Goal: Transaction & Acquisition: Purchase product/service

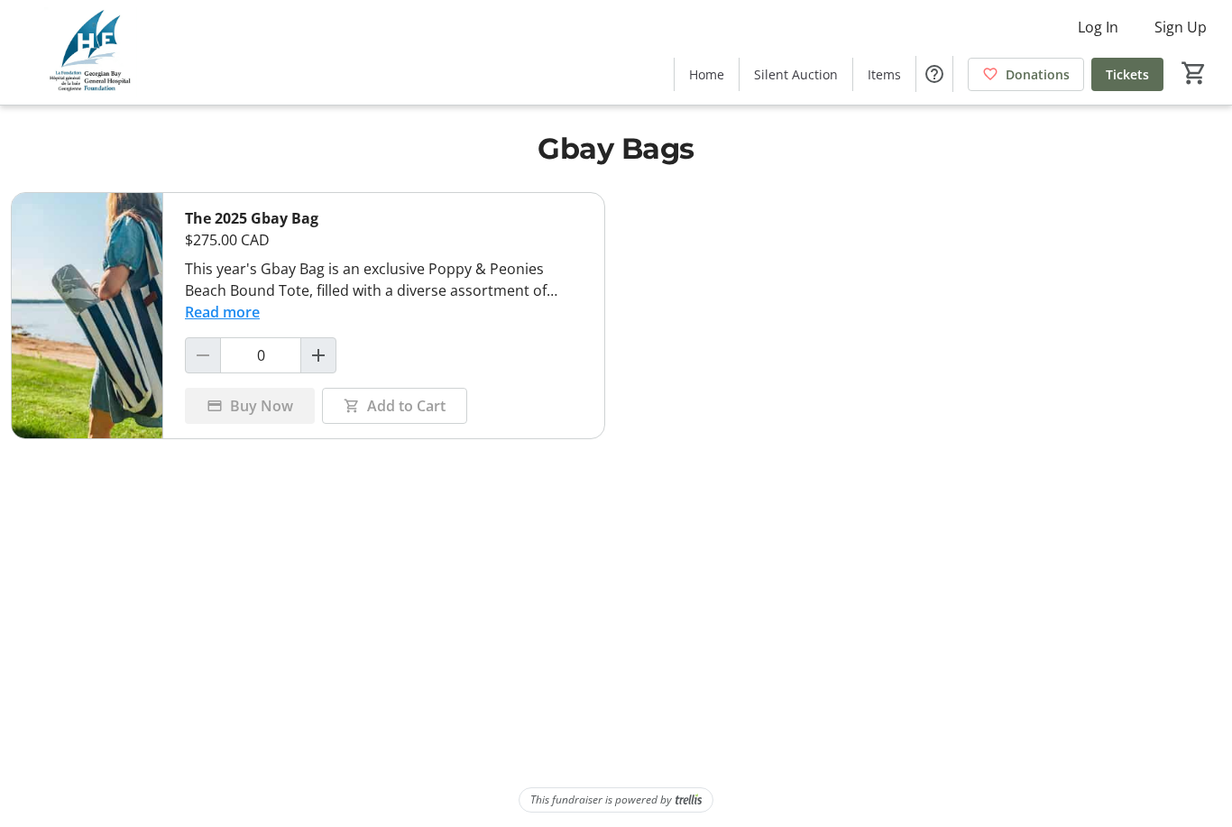
click at [1127, 23] on span at bounding box center [1097, 26] width 69 height 43
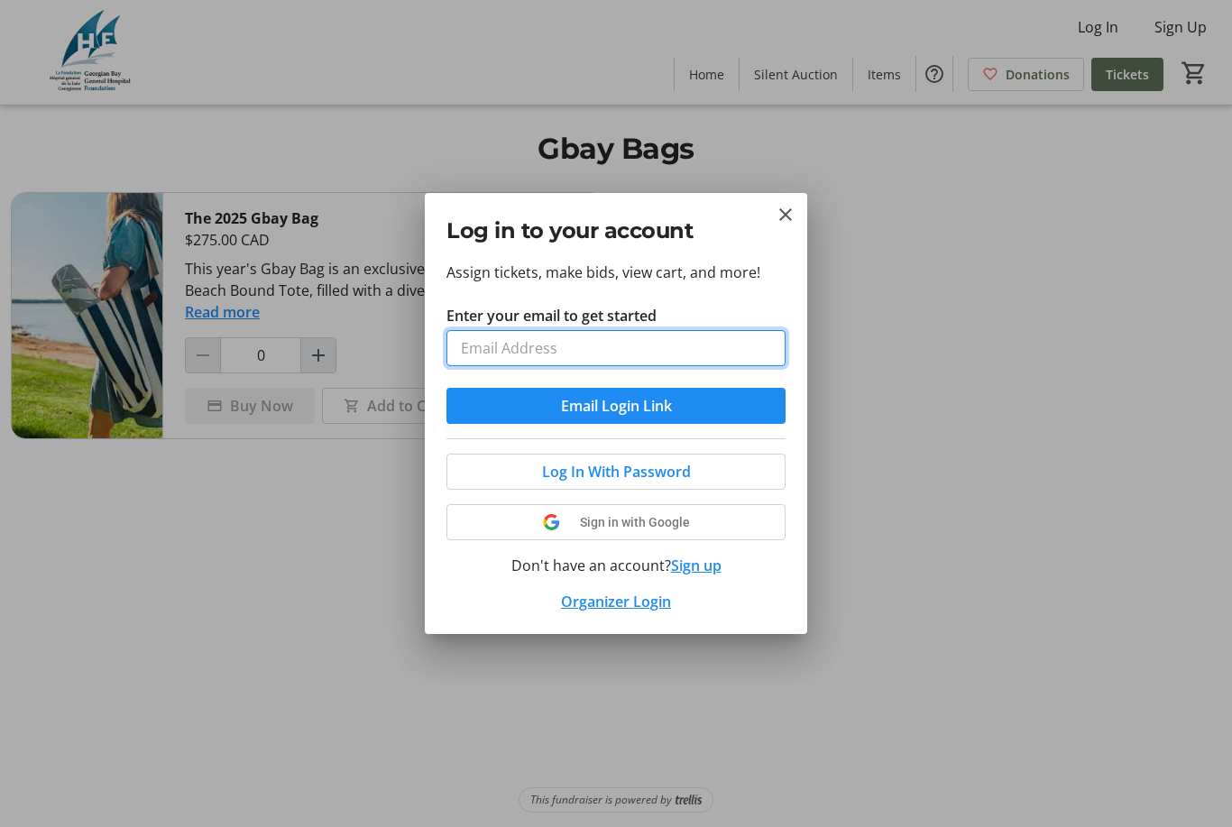
click at [631, 353] on input "Enter your email to get started" at bounding box center [615, 348] width 339 height 36
type input "[EMAIL_ADDRESS][DOMAIN_NAME]"
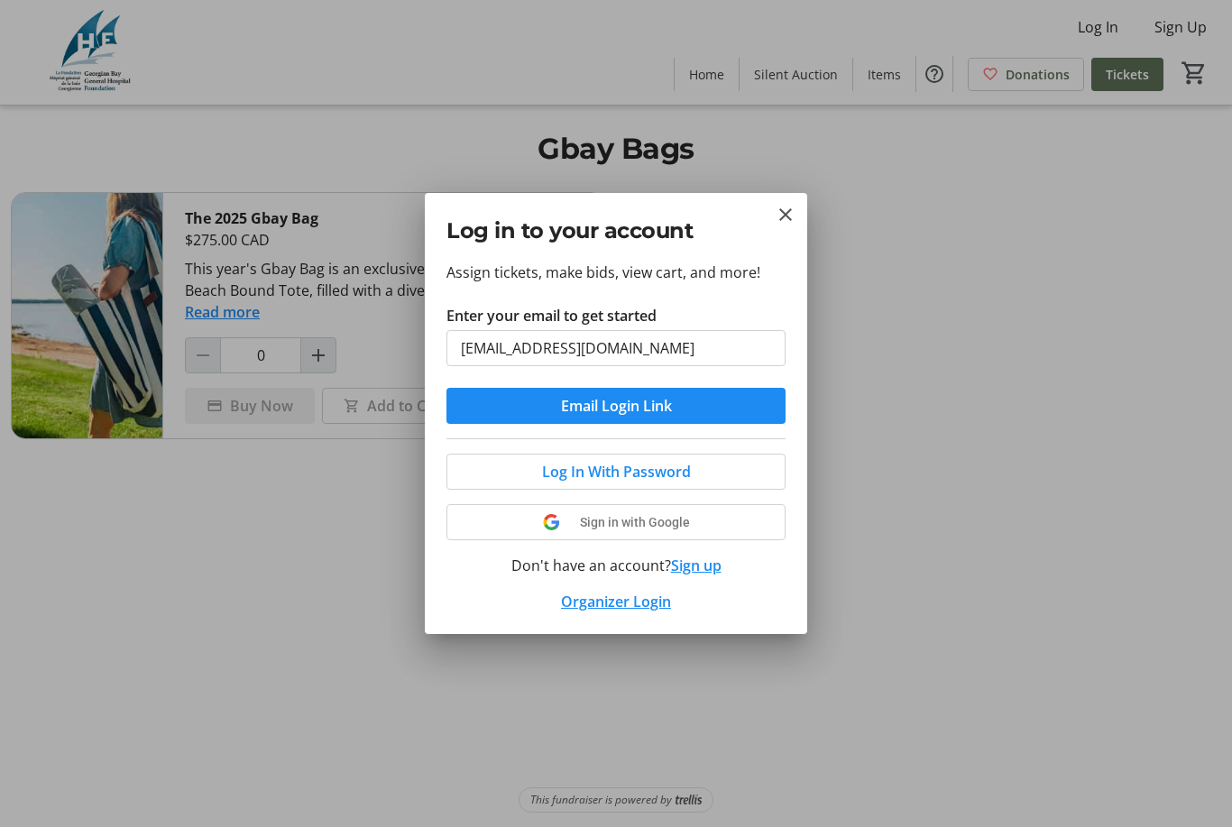
click at [616, 406] on button "Email Login Link" at bounding box center [615, 406] width 339 height 36
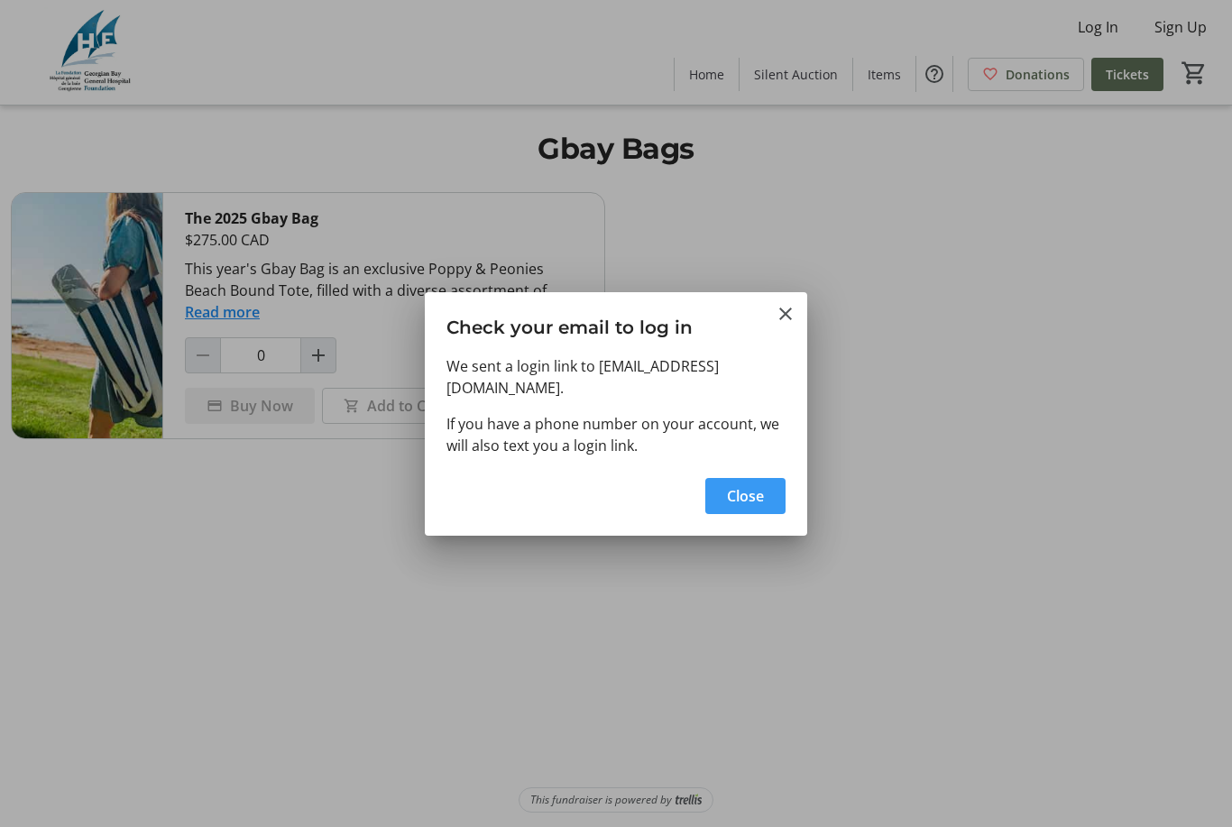
click at [760, 496] on span "button" at bounding box center [745, 495] width 80 height 43
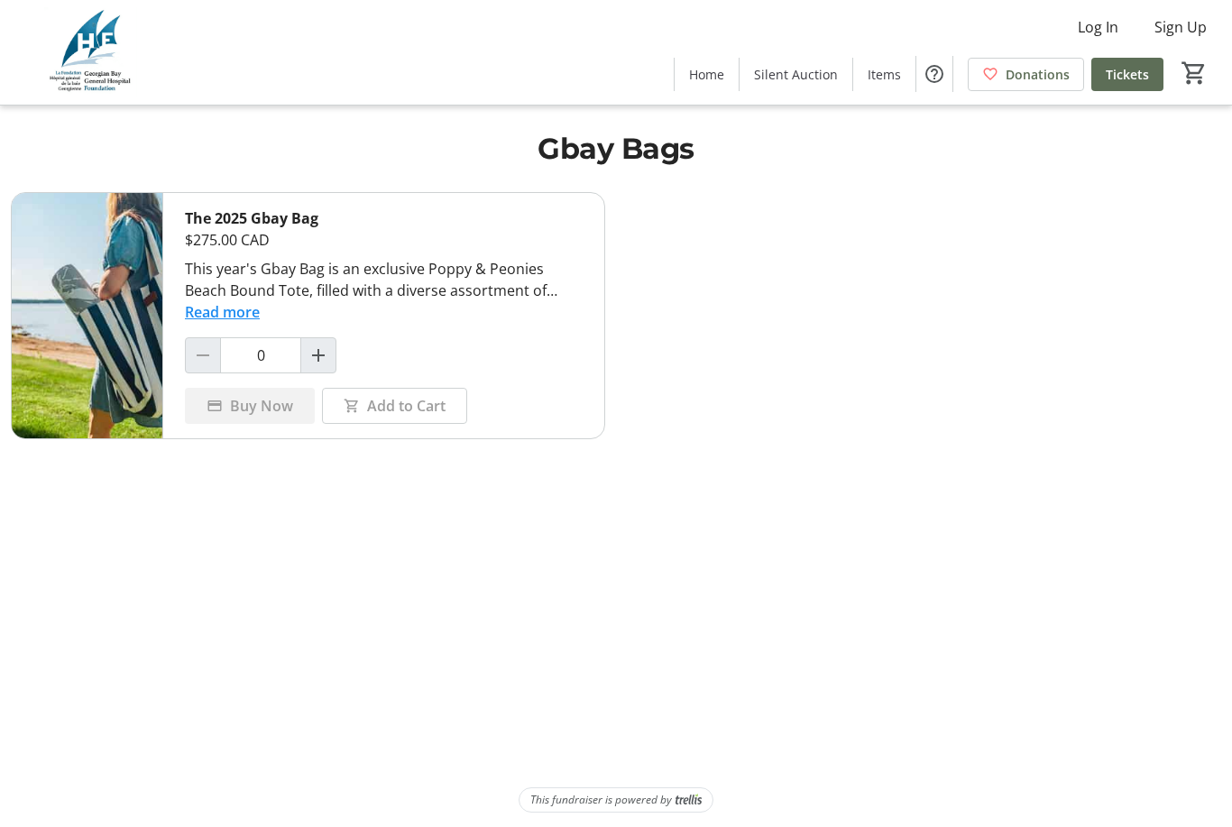
click at [1092, 40] on span at bounding box center [1097, 26] width 69 height 43
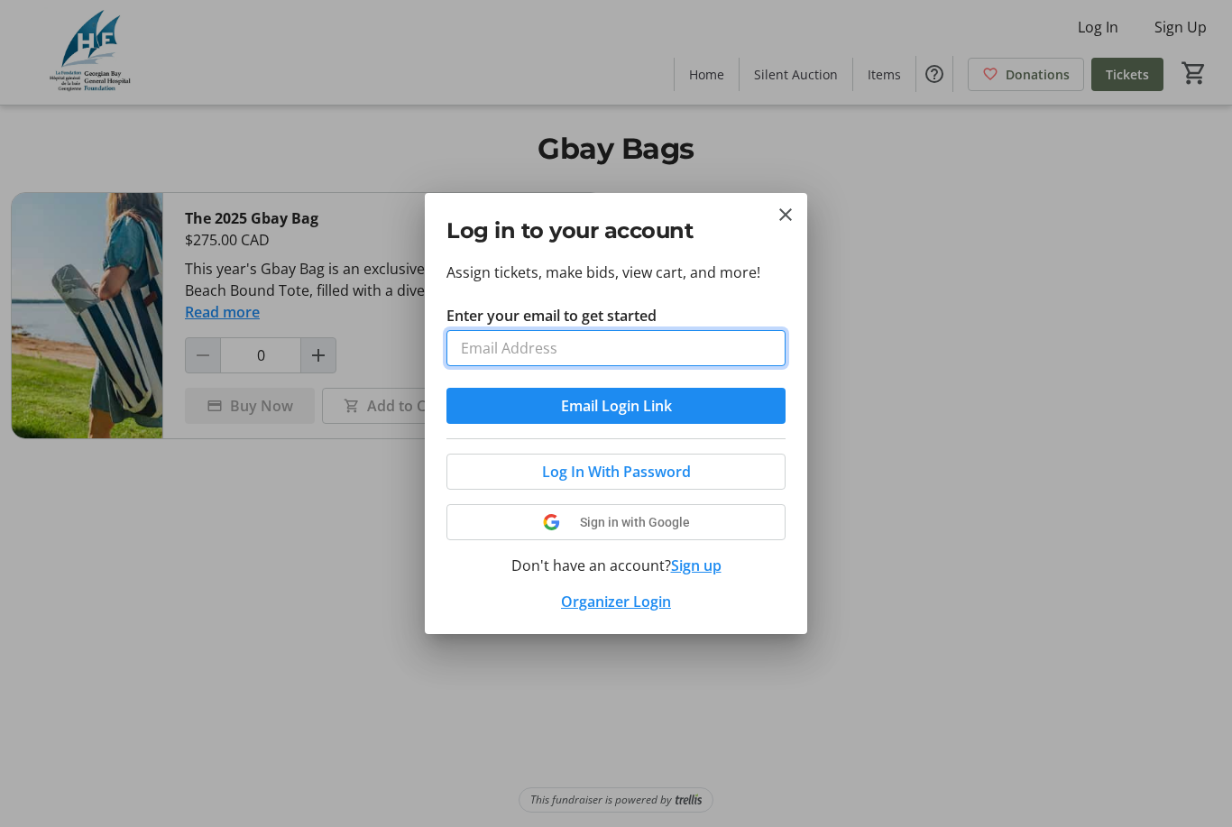
click at [681, 363] on input "Enter your email to get started" at bounding box center [615, 348] width 339 height 36
type input "[EMAIL_ADDRESS][DOMAIN_NAME]"
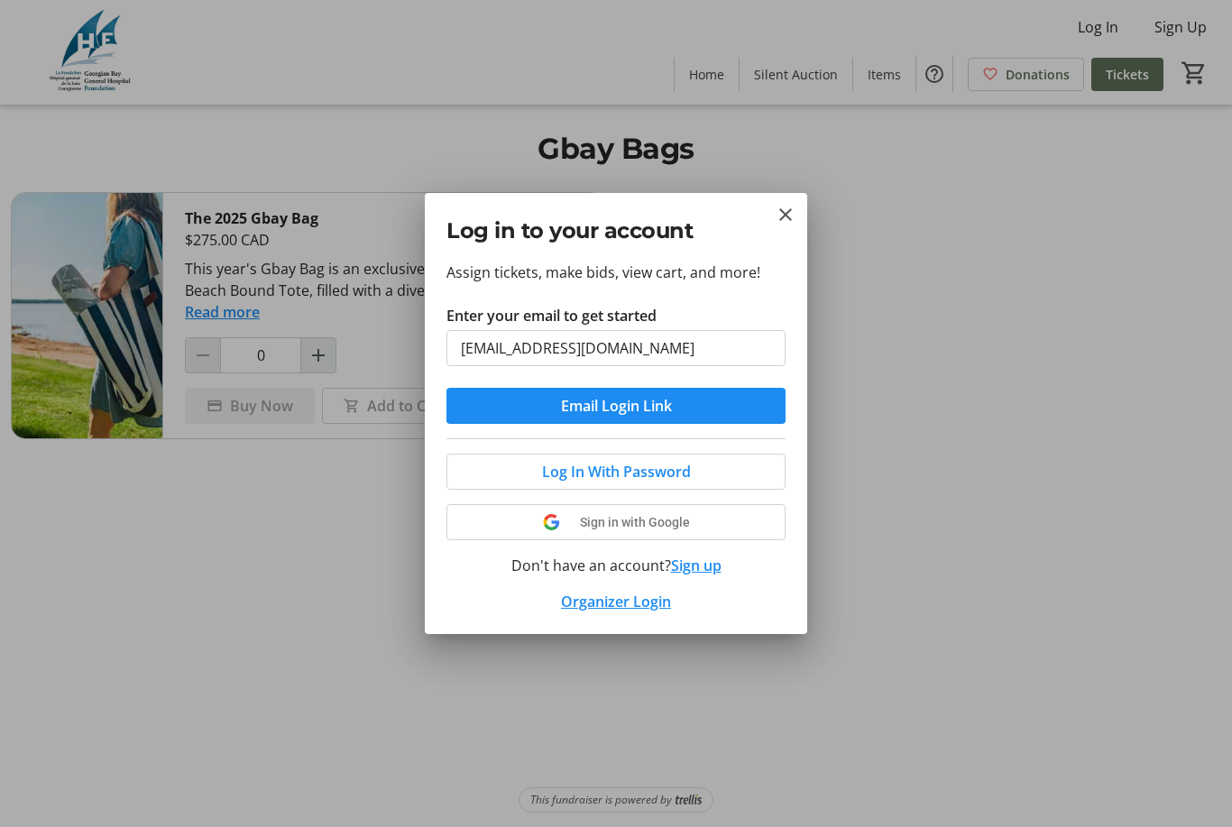
click at [616, 406] on button "Email Login Link" at bounding box center [615, 406] width 339 height 36
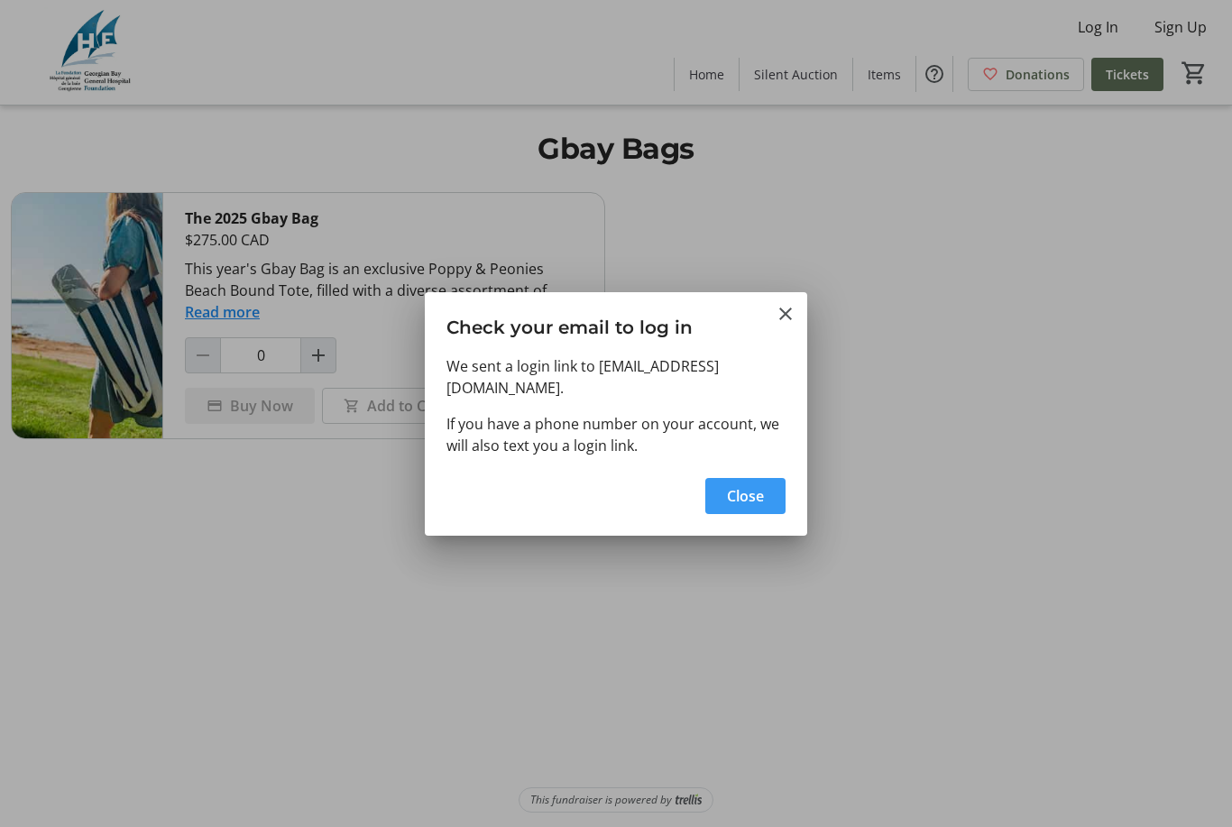
click at [763, 501] on span "button" at bounding box center [745, 495] width 80 height 43
